Goal: Check status

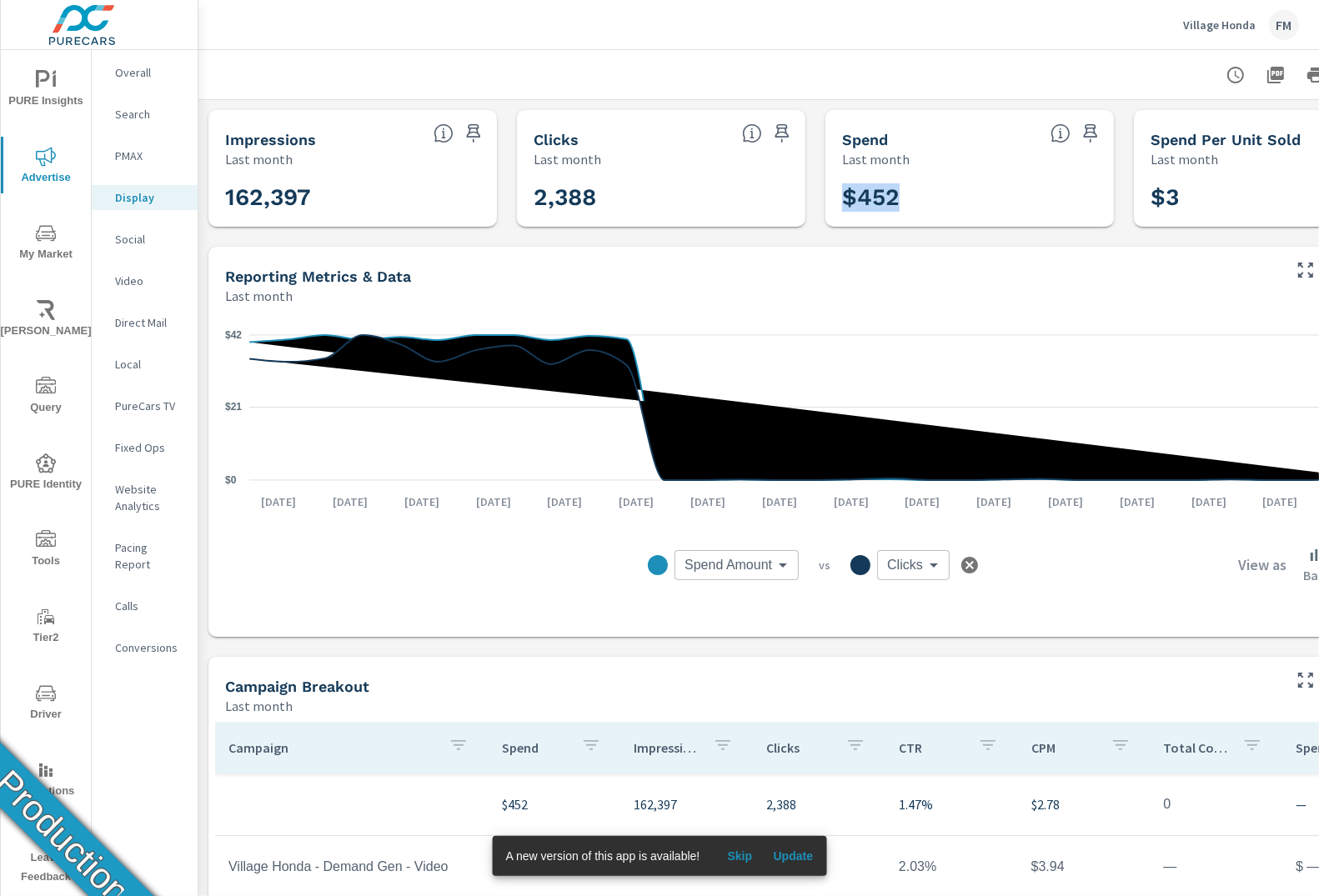
drag, startPoint x: 846, startPoint y: 204, endPoint x: 898, endPoint y: 204, distance: 52.0
click at [898, 204] on h3 "$452" at bounding box center [969, 197] width 255 height 28
click at [1292, 26] on div "FM" at bounding box center [1283, 25] width 30 height 30
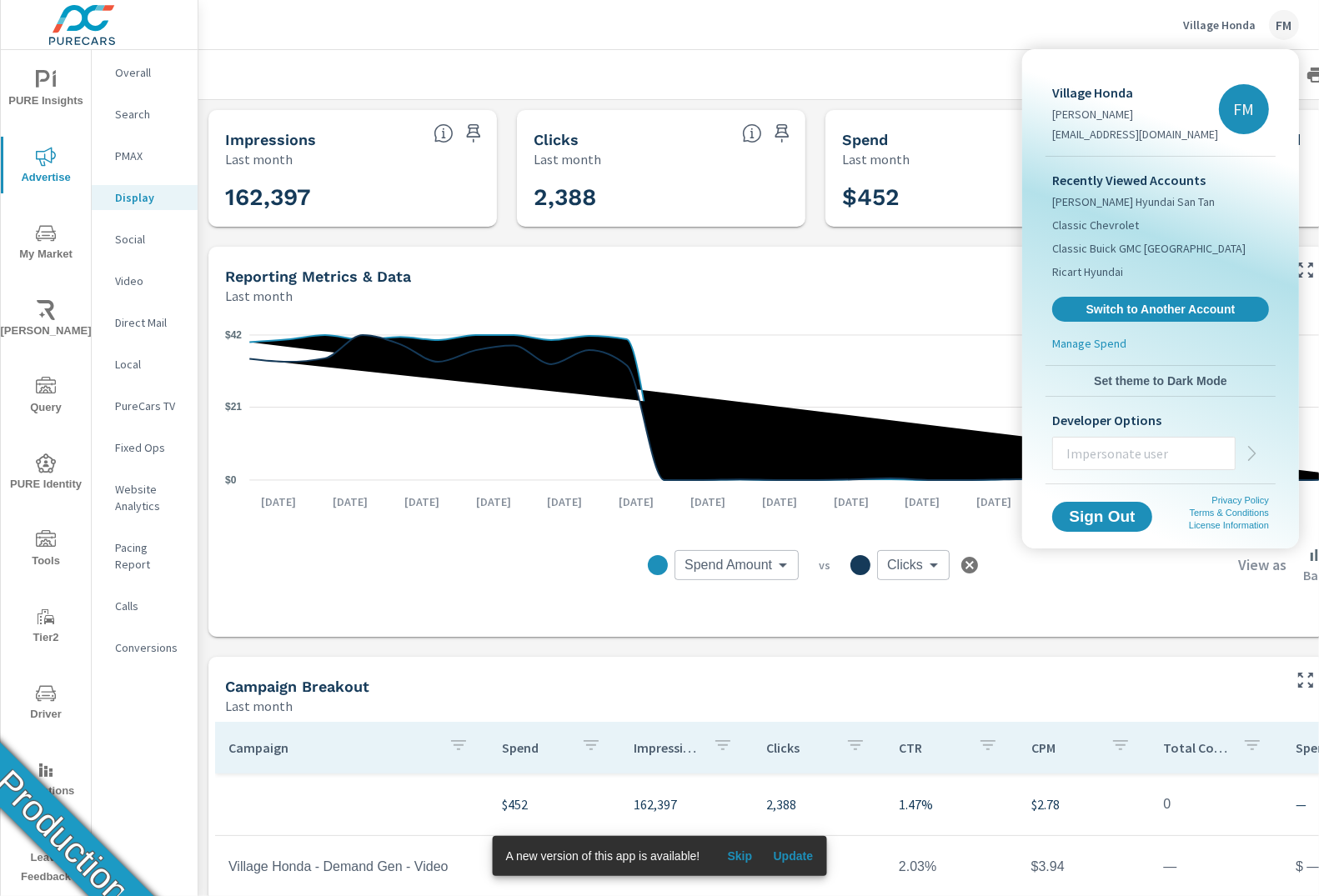
click at [1100, 92] on p "Village Honda" at bounding box center [1135, 92] width 166 height 20
copy p "Village Honda"
click at [1036, 38] on div at bounding box center [659, 448] width 1319 height 896
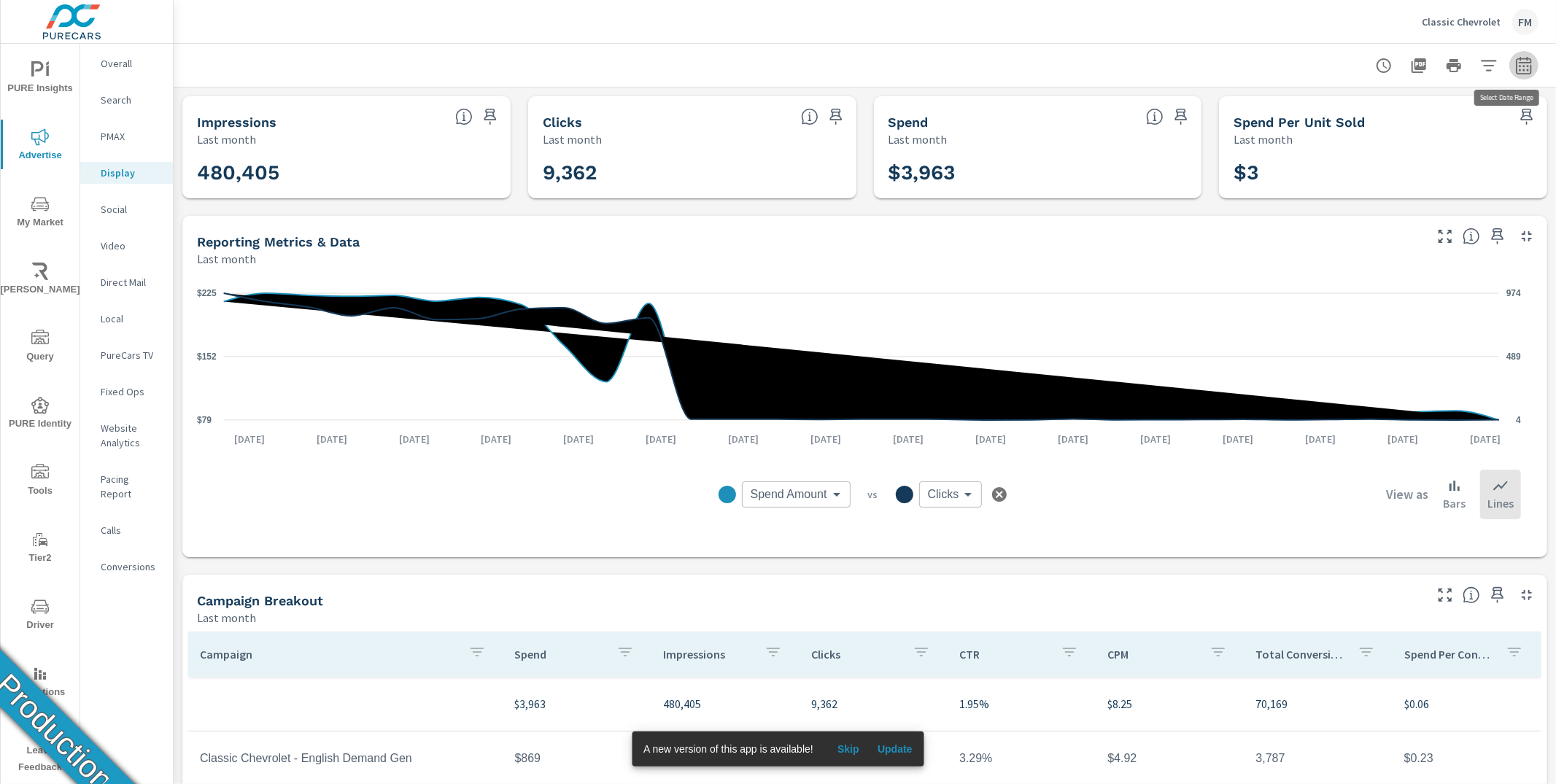
click at [1522, 64] on button "button" at bounding box center [1524, 65] width 29 height 29
select select "Last month"
click at [1349, 213] on button "Apply" at bounding box center [1363, 205] width 90 height 38
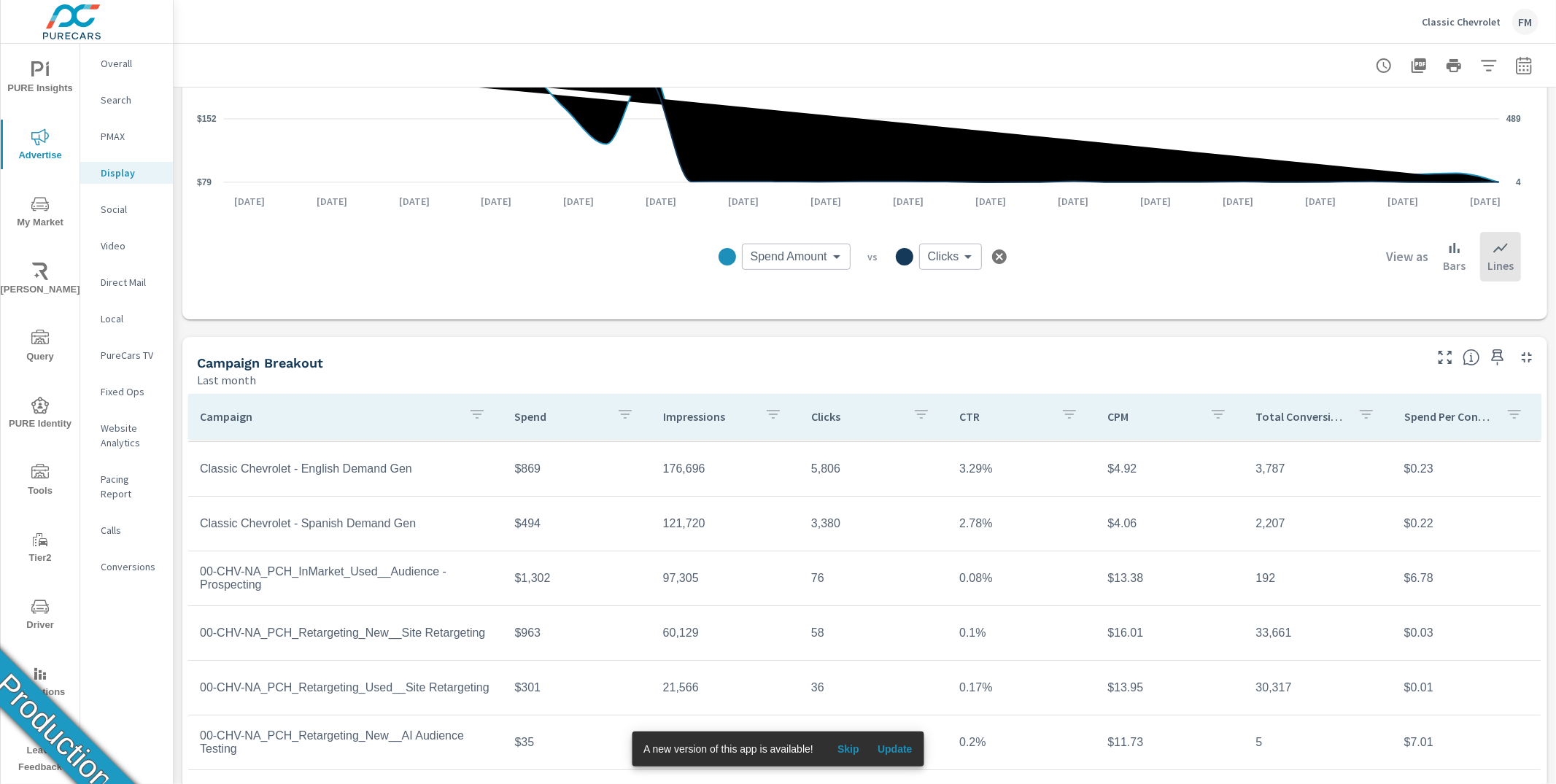
scroll to position [260, 0]
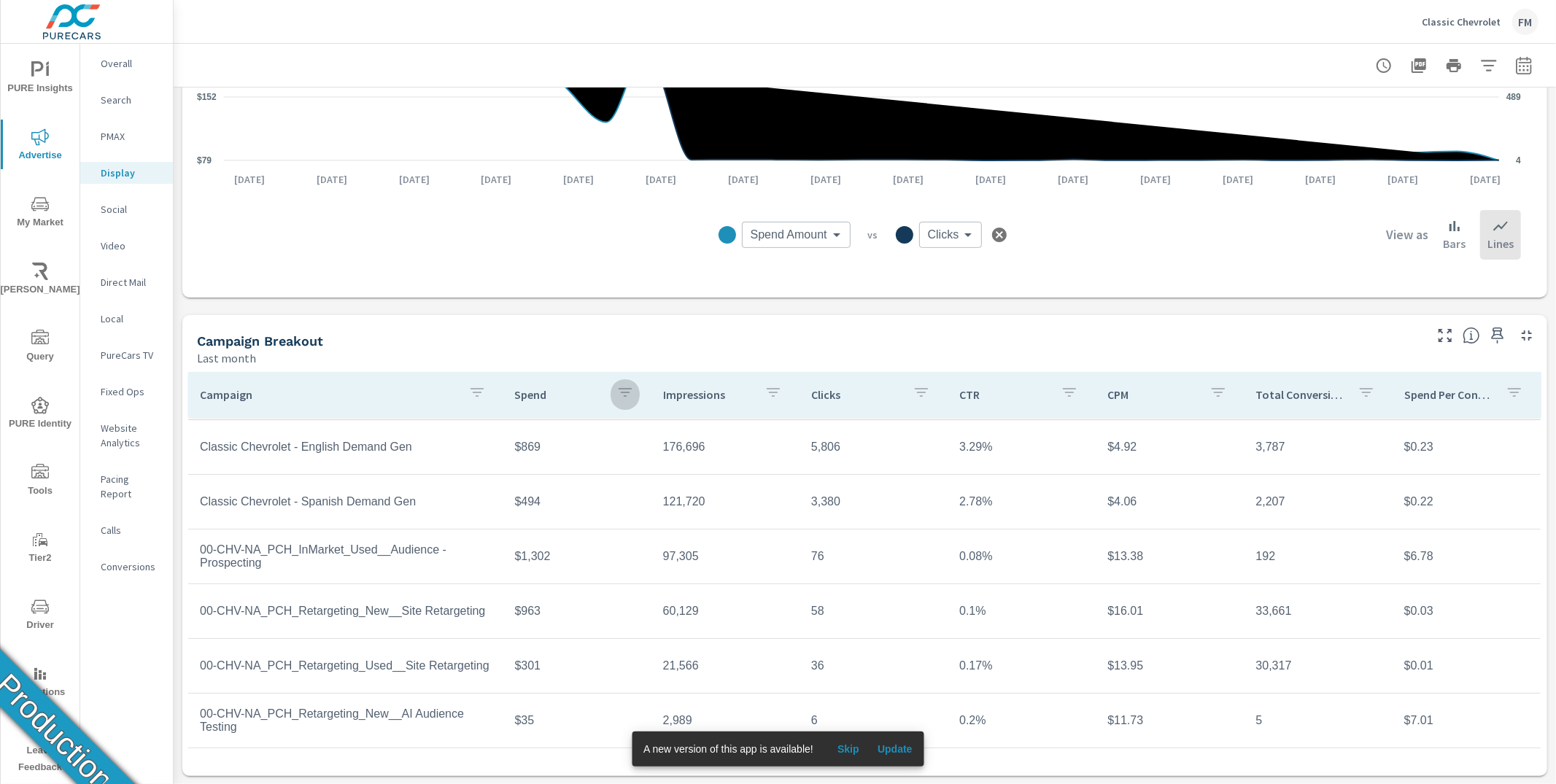
click at [616, 396] on icon "button" at bounding box center [625, 392] width 17 height 17
click at [613, 396] on div at bounding box center [778, 392] width 1556 height 784
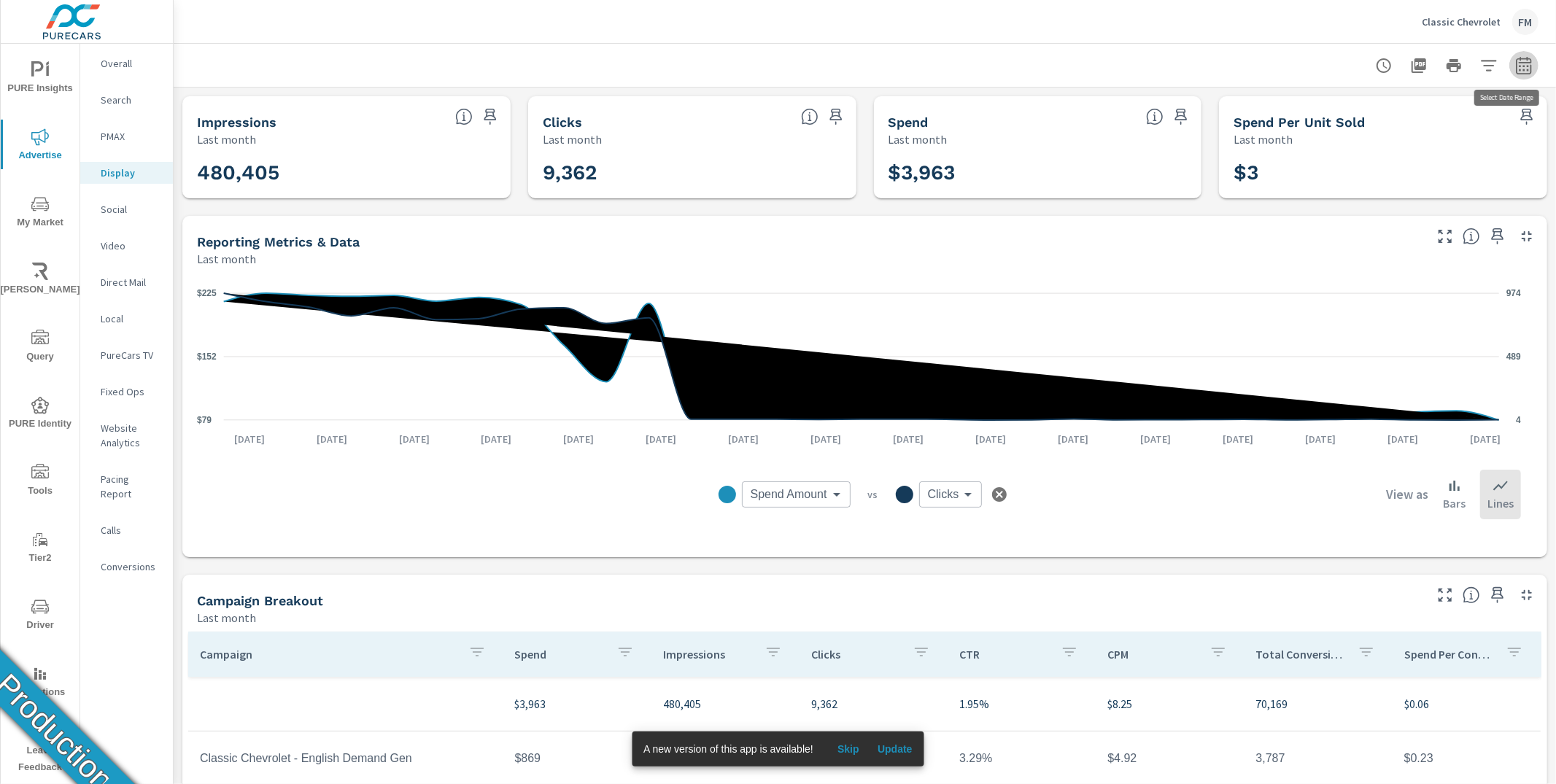
click at [1516, 61] on icon "button" at bounding box center [1524, 65] width 17 height 17
select select "Last month"
click at [1368, 204] on span "Apply" at bounding box center [1363, 206] width 60 height 14
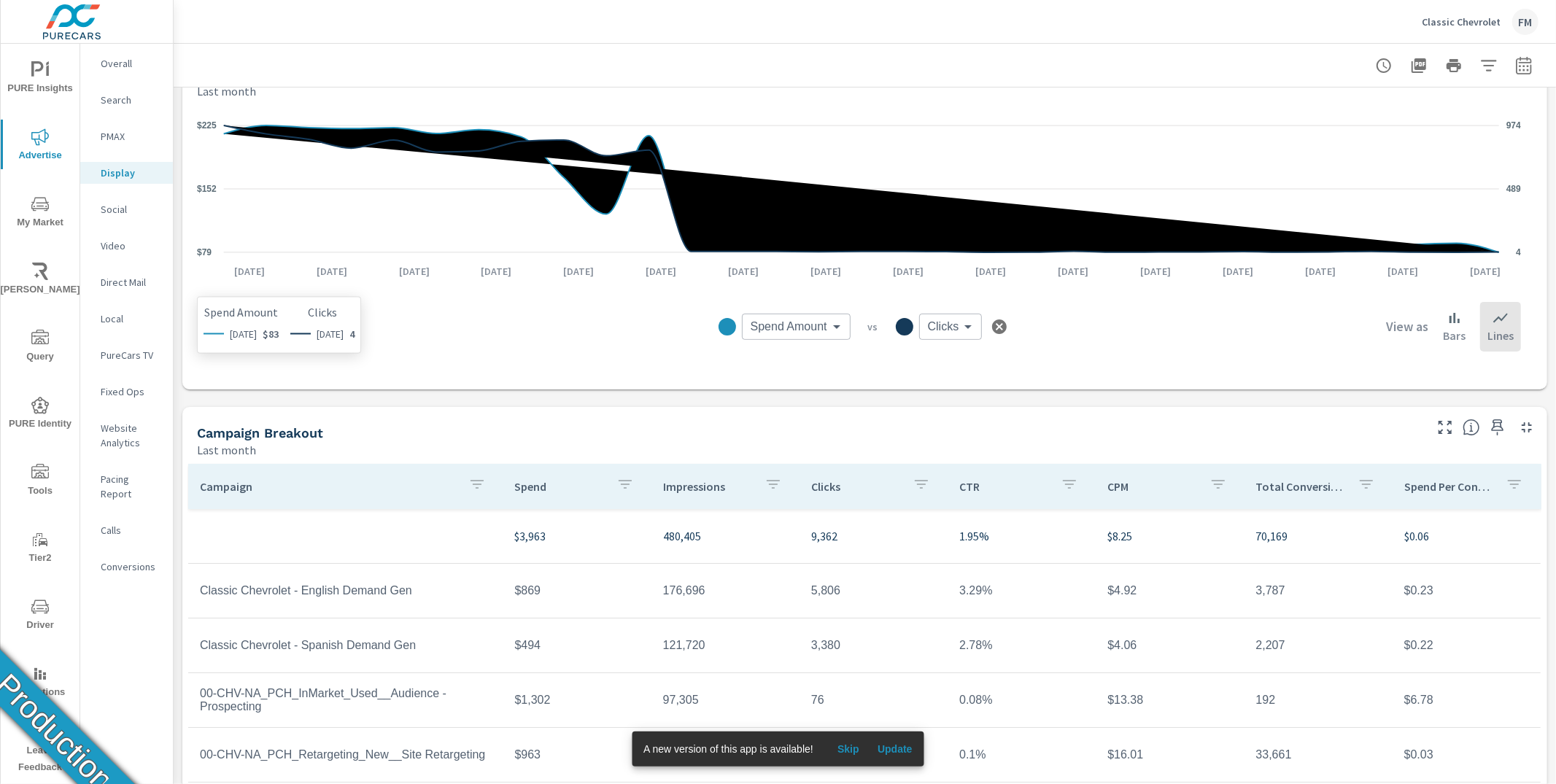
scroll to position [260, 0]
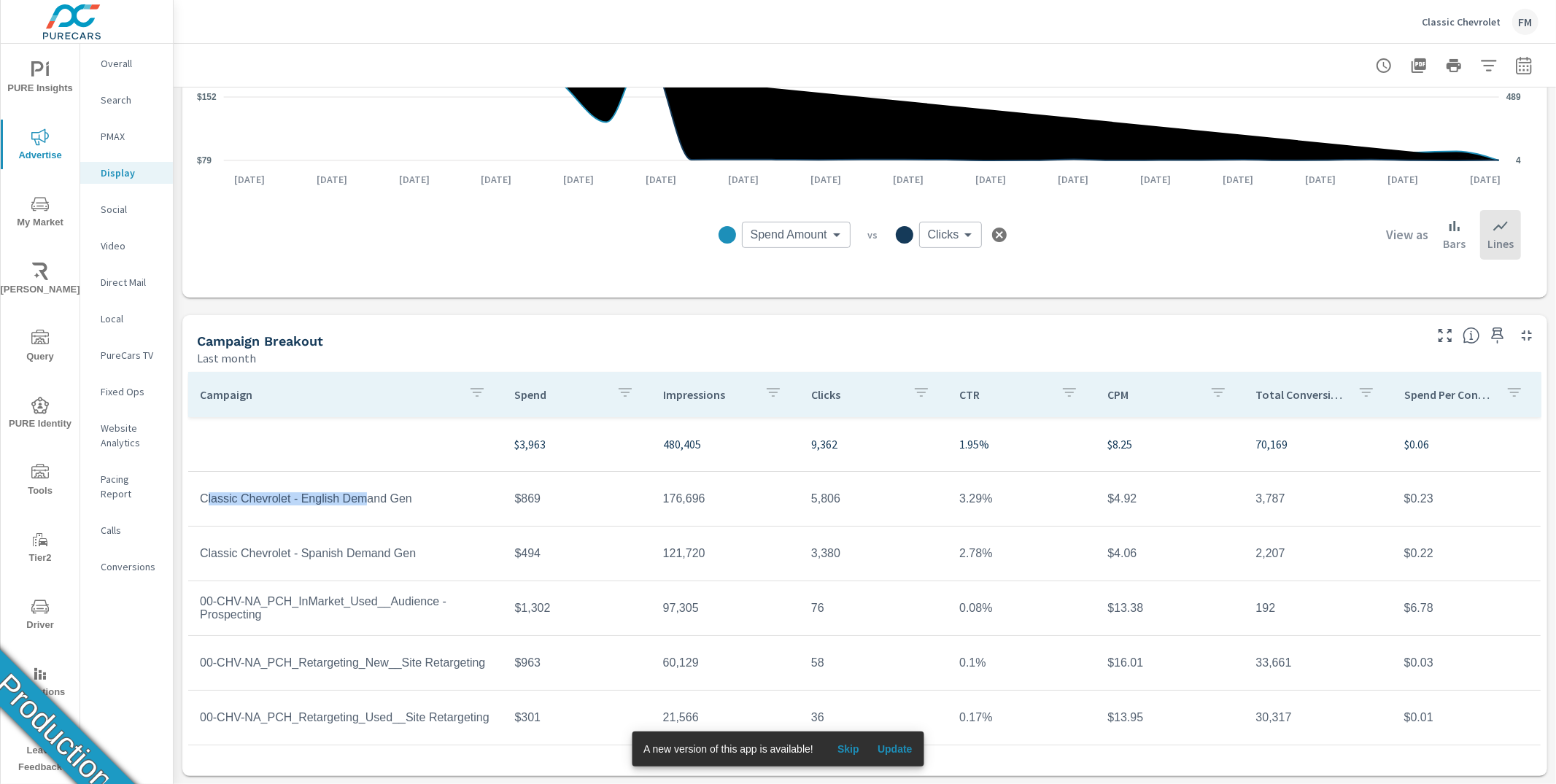
drag, startPoint x: 206, startPoint y: 498, endPoint x: 369, endPoint y: 501, distance: 163.0
click at [369, 501] on td "Classic Chevrolet - English Demand Gen" at bounding box center [346, 498] width 315 height 37
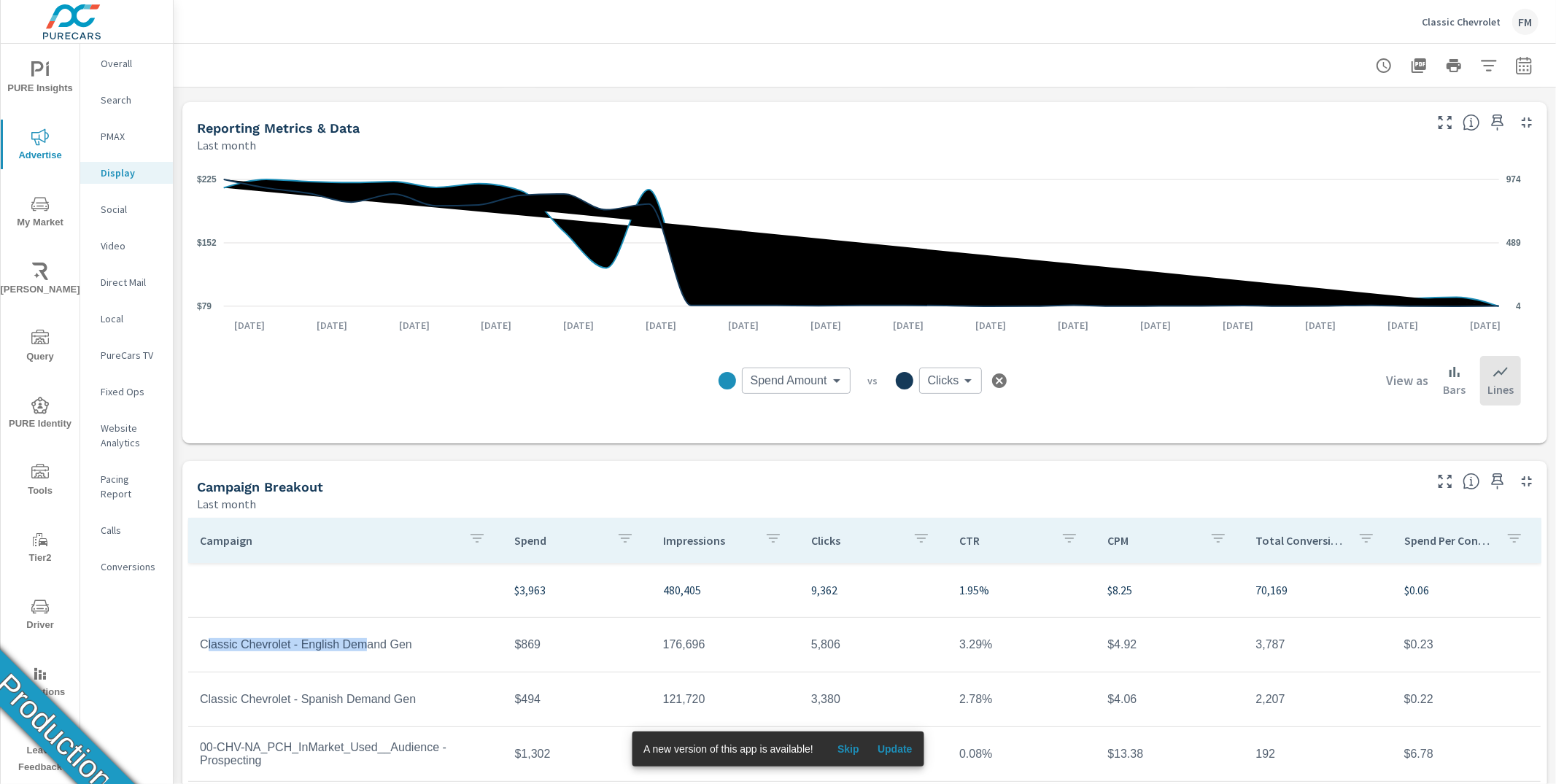
scroll to position [0, 0]
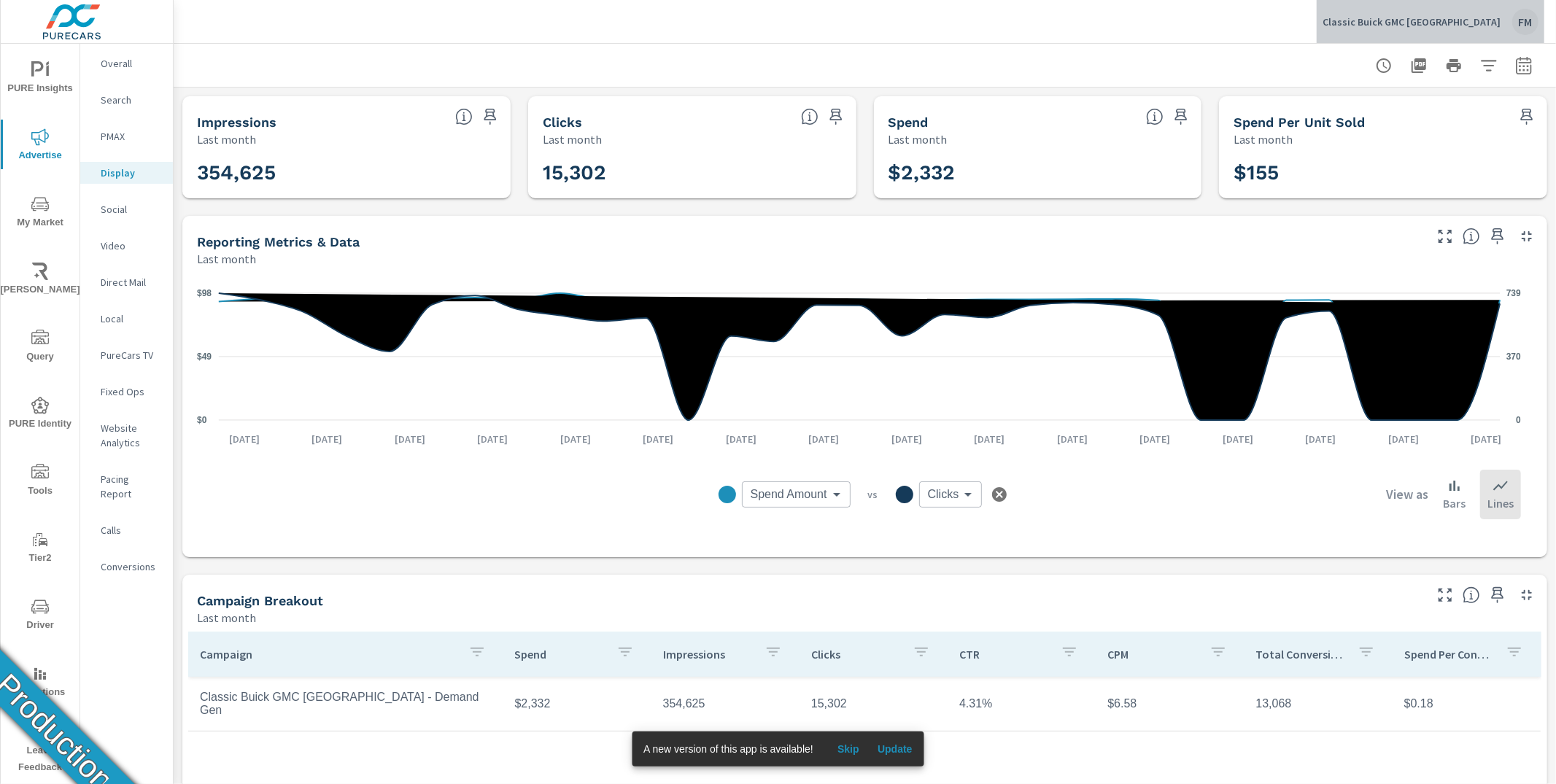
click at [1521, 25] on div "FM" at bounding box center [1525, 22] width 26 height 26
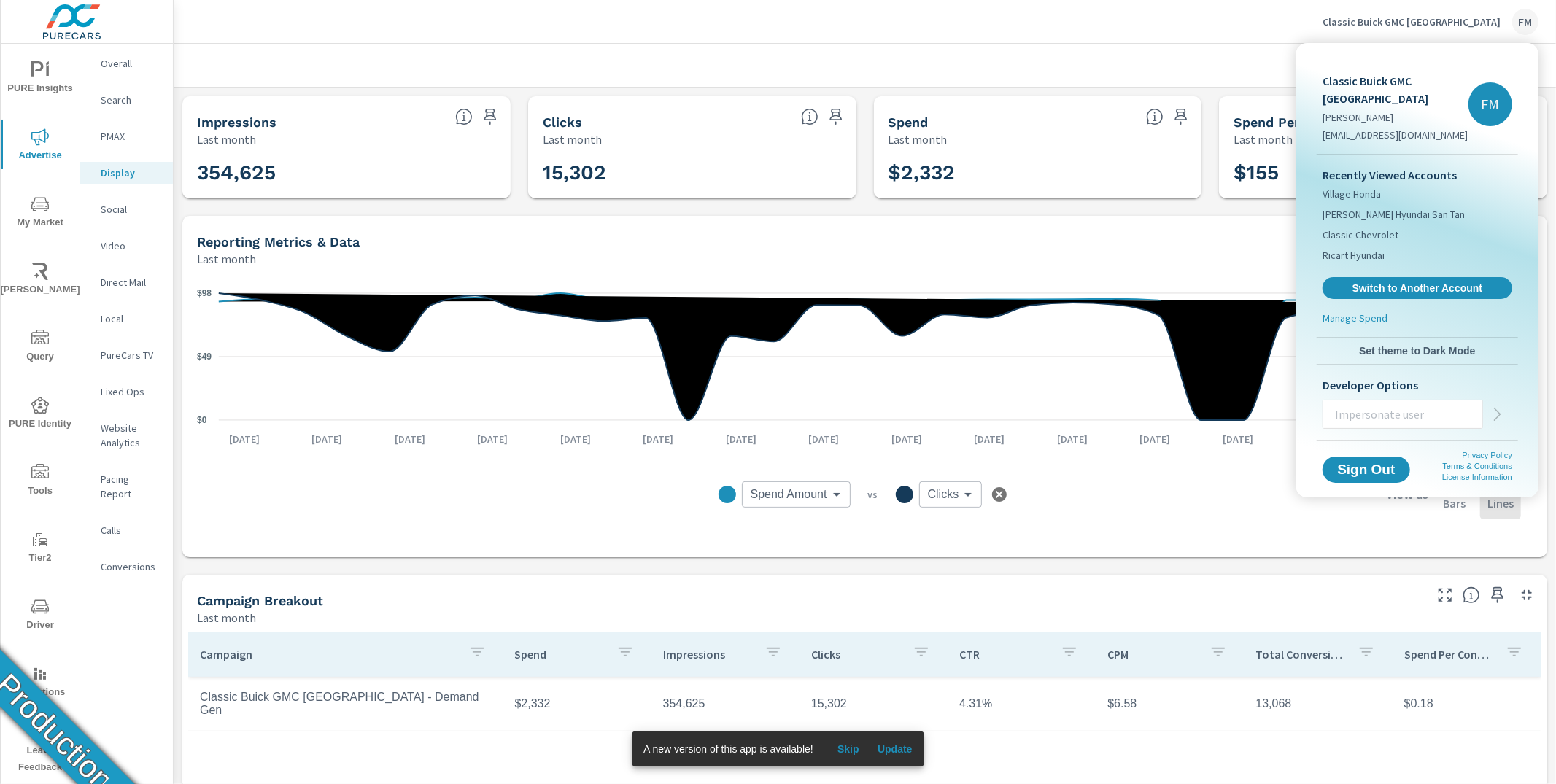
click at [1381, 86] on p "Classic Buick GMC [GEOGRAPHIC_DATA]" at bounding box center [1396, 90] width 146 height 35
copy p "Classic Buick GMC [GEOGRAPHIC_DATA]"
